Goal: Task Accomplishment & Management: Use online tool/utility

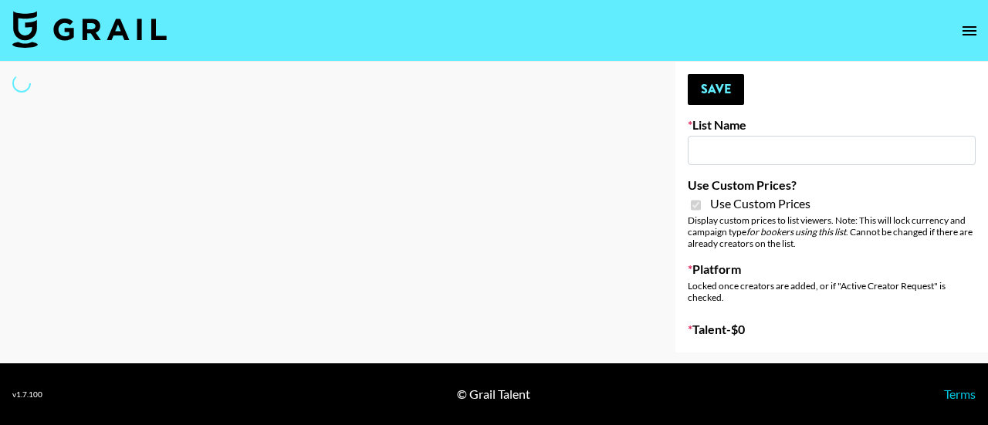
type input "Superpower ([DATE])"
checkbox input "true"
select select "Brand"
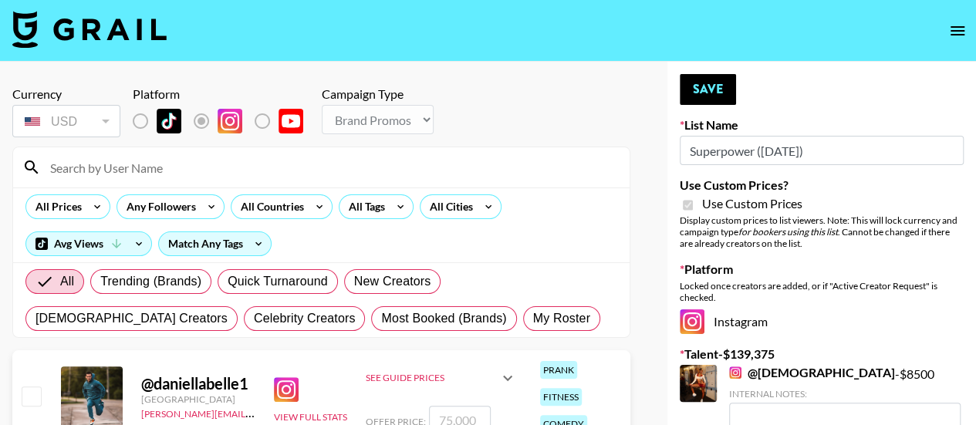
click at [174, 167] on input at bounding box center [331, 167] width 580 height 25
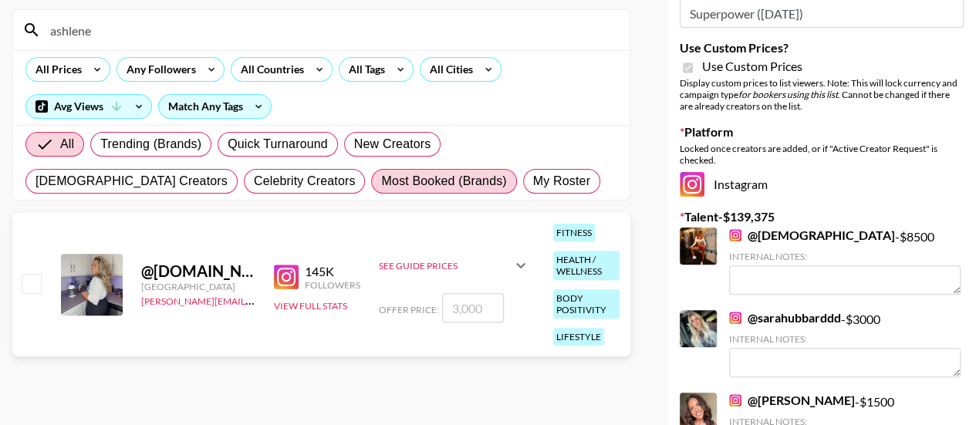
scroll to position [139, 0]
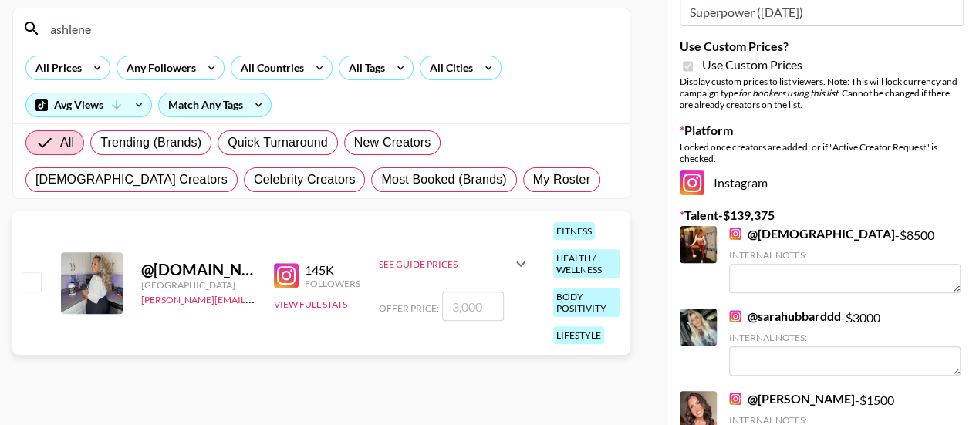
type input "ashlene"
click at [457, 296] on input "number" at bounding box center [473, 306] width 62 height 29
checkbox input "true"
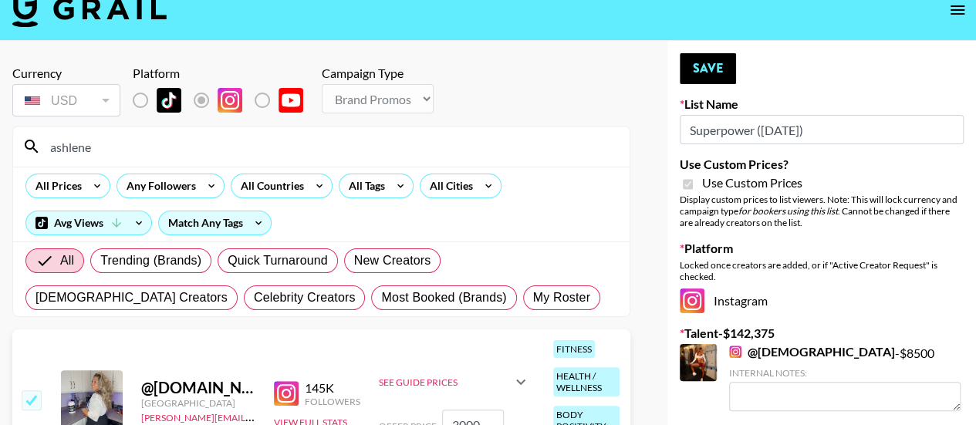
scroll to position [0, 0]
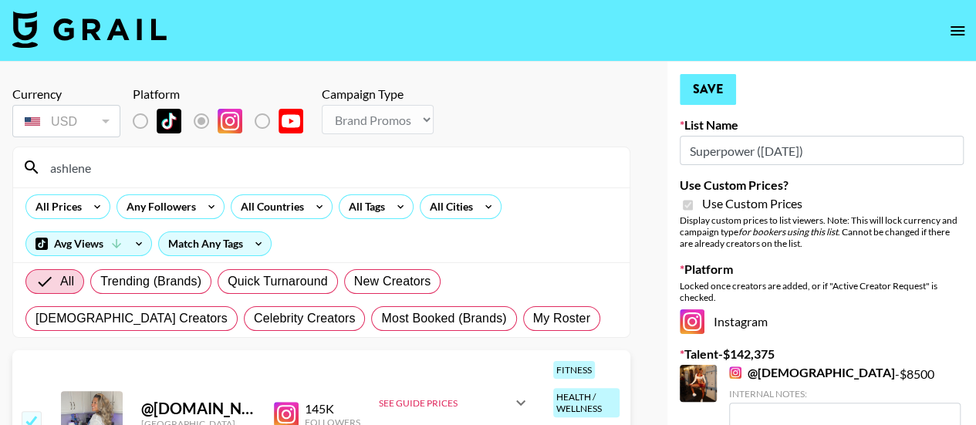
type input "3000"
click at [707, 93] on button "Save" at bounding box center [708, 89] width 56 height 31
